Goal: Complete application form: Complete application form

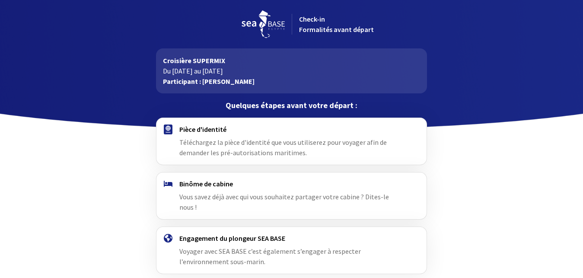
scroll to position [34, 0]
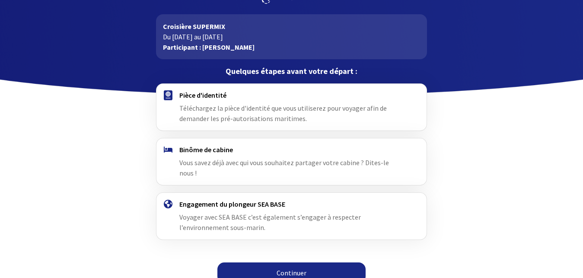
click at [319, 262] on link "Continuer" at bounding box center [291, 272] width 148 height 21
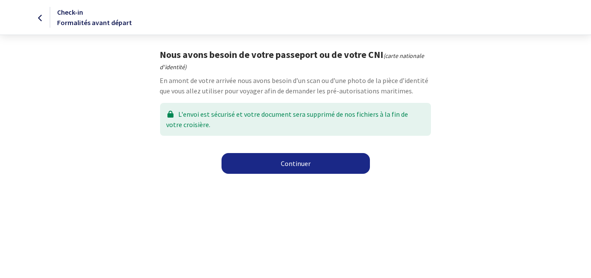
click at [307, 161] on link "Continuer" at bounding box center [295, 163] width 148 height 21
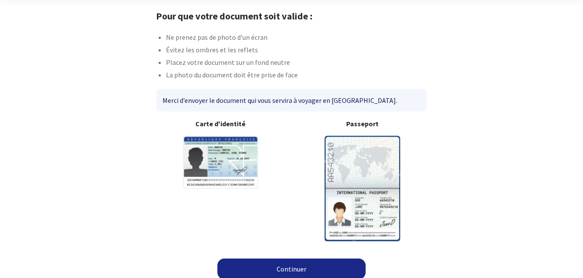
scroll to position [45, 0]
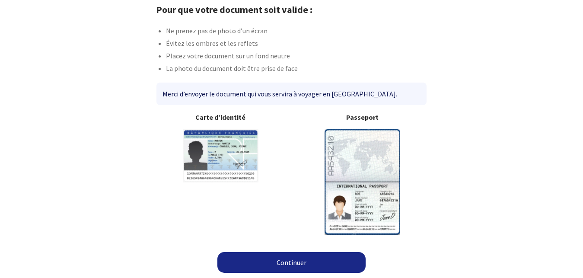
click at [353, 180] on img at bounding box center [363, 181] width 76 height 105
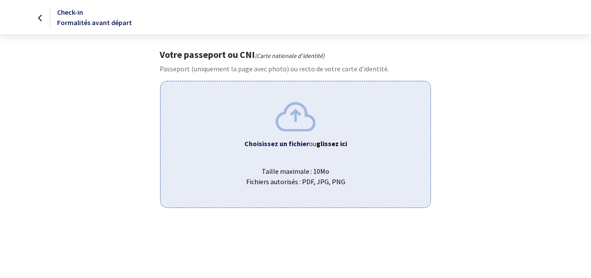
click at [287, 143] on b "Choisissez un fichier" at bounding box center [276, 143] width 64 height 9
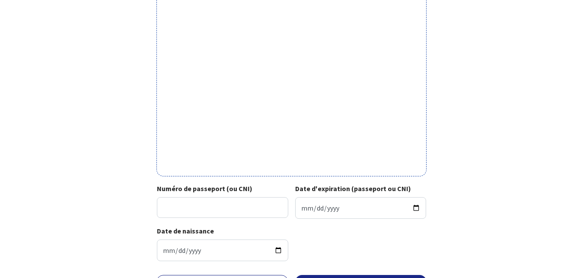
scroll to position [259, 0]
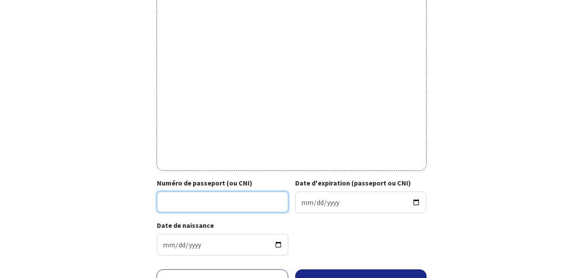
click at [201, 203] on input "Numéro de passeport (ou CNI)" at bounding box center [222, 202] width 131 height 21
type input "16CR00107"
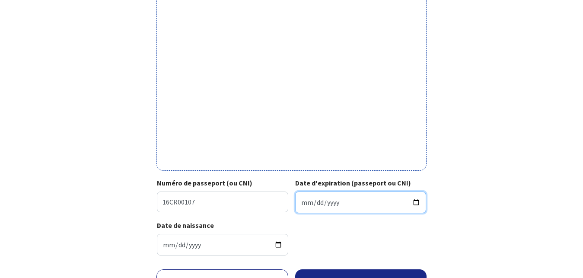
click at [303, 202] on input "Date d'expiration (passeport ou CNI)" at bounding box center [360, 203] width 131 height 22
type input "2026-09-19"
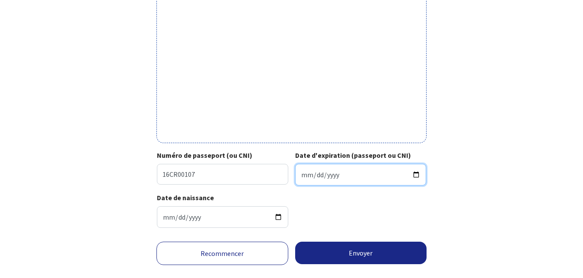
scroll to position [304, 0]
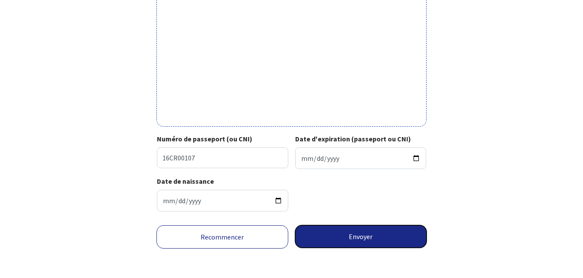
click at [382, 238] on button "Envoyer" at bounding box center [361, 236] width 132 height 22
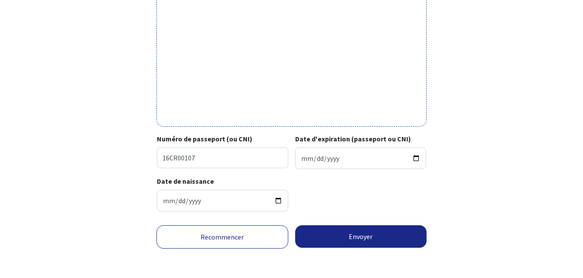
scroll to position [291, 0]
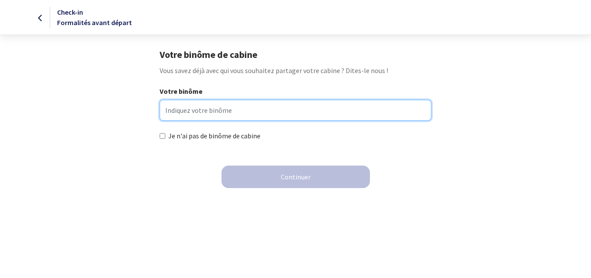
click at [285, 114] on input "Votre binôme" at bounding box center [295, 110] width 271 height 21
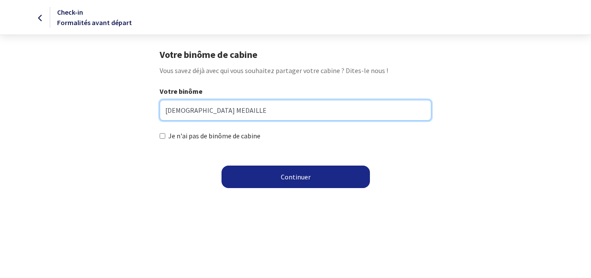
type input "CHRISTIAN MEDAILLE"
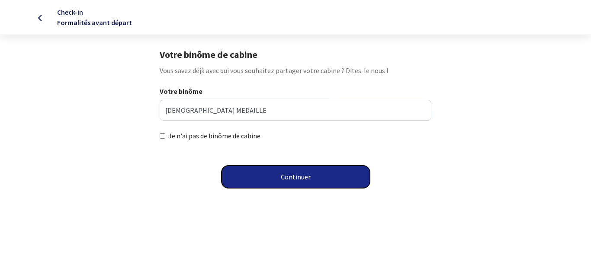
click at [292, 179] on button "Continuer" at bounding box center [295, 177] width 148 height 22
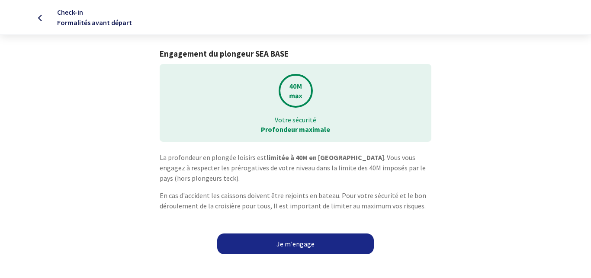
click at [326, 246] on link "Je m'engage" at bounding box center [295, 243] width 157 height 21
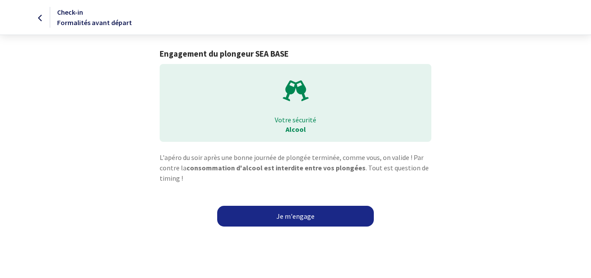
click at [332, 215] on link "Je m'engage" at bounding box center [295, 216] width 157 height 21
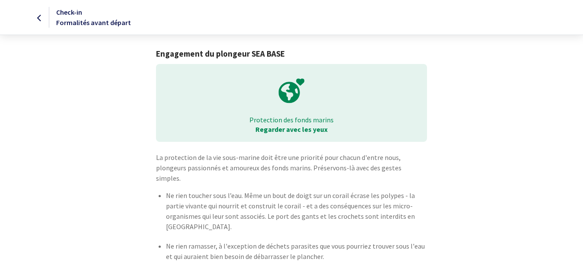
scroll to position [31, 0]
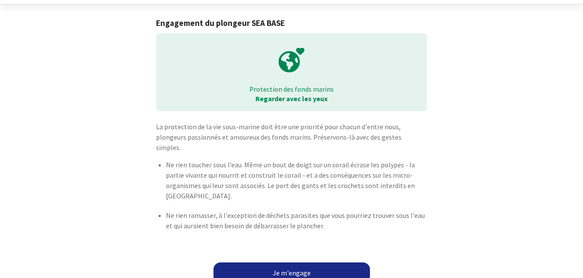
click at [318, 262] on link "Je m'engage" at bounding box center [292, 272] width 157 height 21
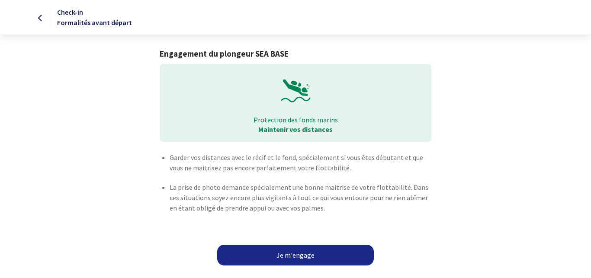
click at [291, 259] on link "Je m'engage" at bounding box center [295, 255] width 157 height 21
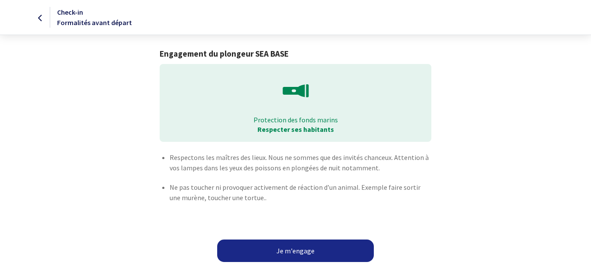
click at [36, 19] on div at bounding box center [24, 17] width 49 height 10
click at [41, 18] on icon at bounding box center [40, 18] width 5 height 0
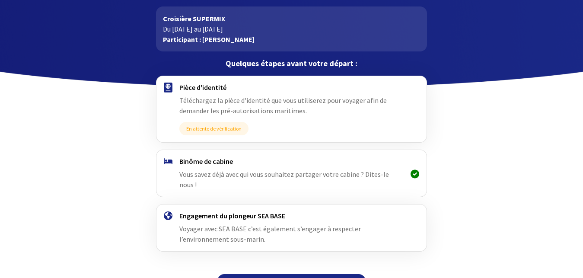
scroll to position [54, 0]
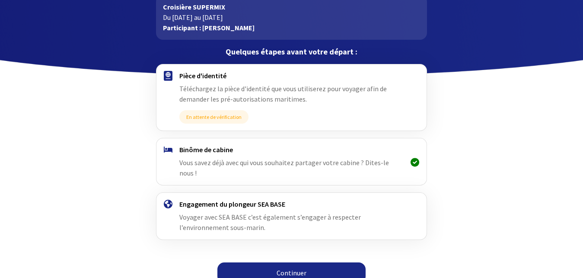
click at [280, 264] on link "Continuer" at bounding box center [291, 272] width 148 height 21
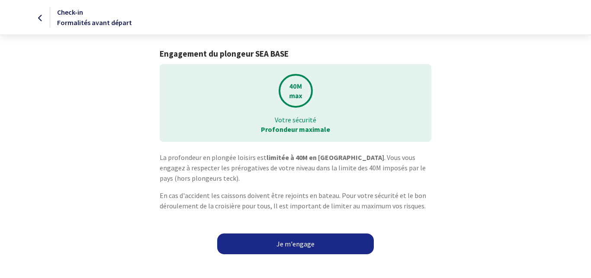
click at [294, 248] on link "Je m'engage" at bounding box center [295, 243] width 157 height 21
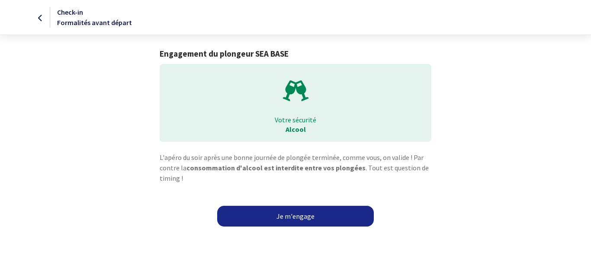
click at [304, 216] on link "Je m'engage" at bounding box center [295, 216] width 157 height 21
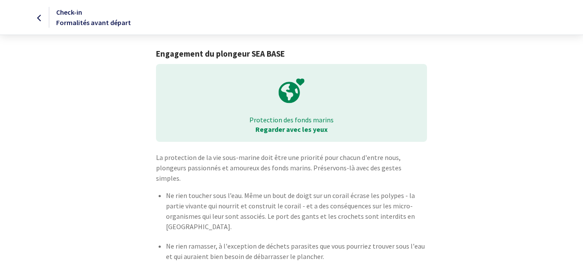
scroll to position [31, 0]
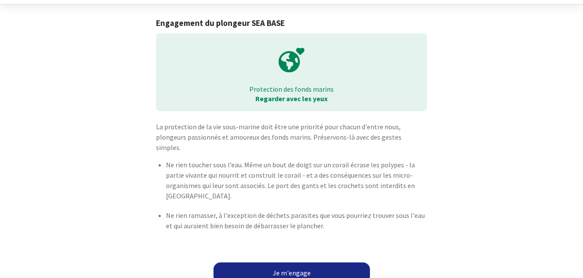
click at [289, 262] on link "Je m'engage" at bounding box center [292, 272] width 157 height 21
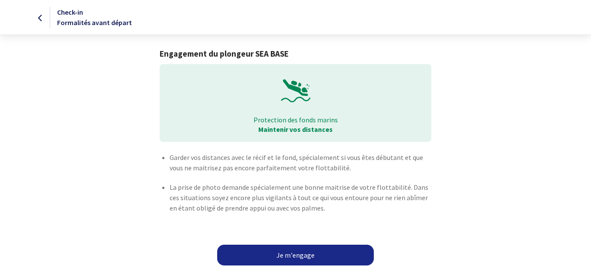
click at [289, 256] on link "Je m'engage" at bounding box center [295, 255] width 157 height 21
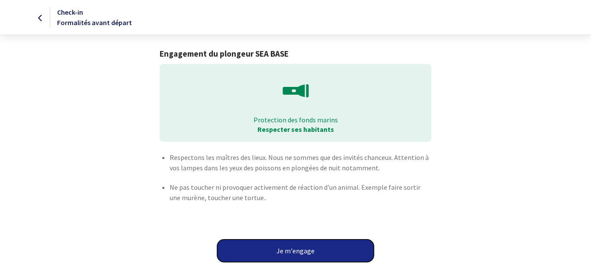
click at [289, 256] on button "Je m'engage" at bounding box center [295, 251] width 157 height 22
